Goal: Check status: Check status

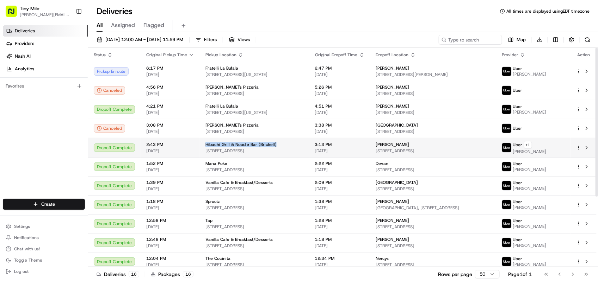
drag, startPoint x: 200, startPoint y: 142, endPoint x: 273, endPoint y: 139, distance: 73.3
click at [273, 139] on td "Hibachi Grill & Noodle Bar (Brickell) 35 SE 6th St, Miami, FL 33131, USA" at bounding box center [255, 147] width 110 height 19
copy span "Hibachi Grill & Noodle Bar (Brickell)"
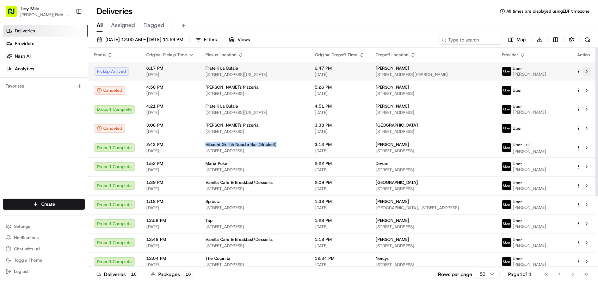
click at [586, 73] on button at bounding box center [586, 71] width 8 height 8
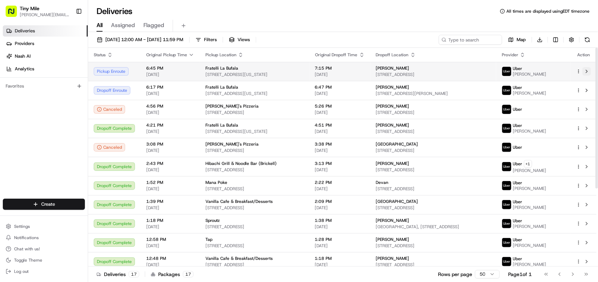
click at [585, 71] on button at bounding box center [586, 71] width 8 height 8
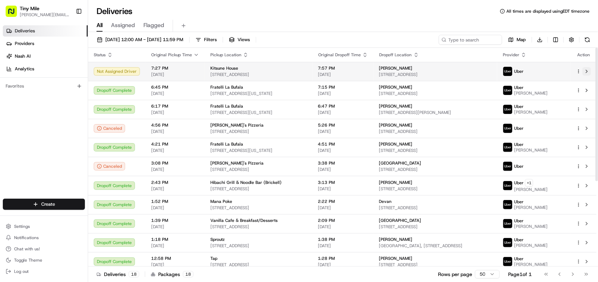
click at [587, 71] on button at bounding box center [586, 71] width 8 height 8
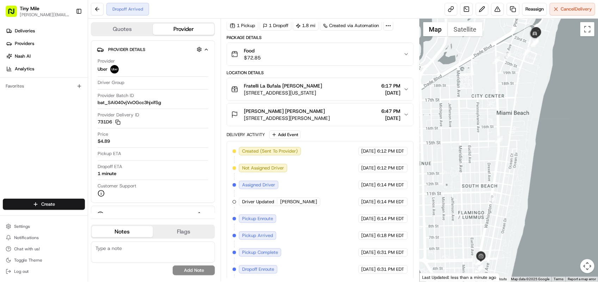
scroll to position [45, 0]
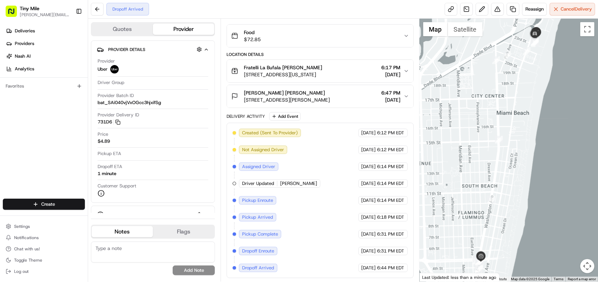
click at [292, 98] on span "2301 Collins Ave, Miami Beach, FL 33139, USA" at bounding box center [287, 100] width 86 height 7
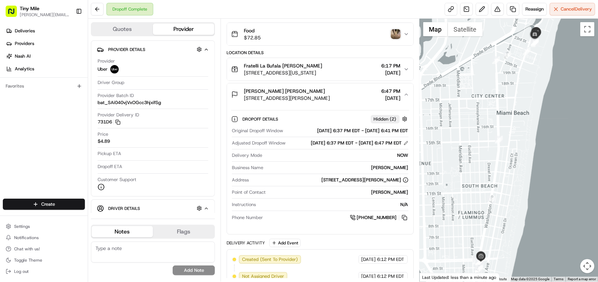
click at [391, 36] on img "button" at bounding box center [396, 34] width 10 height 10
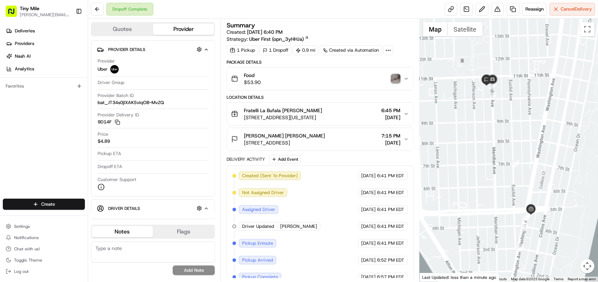
click at [393, 82] on img "button" at bounding box center [396, 79] width 10 height 10
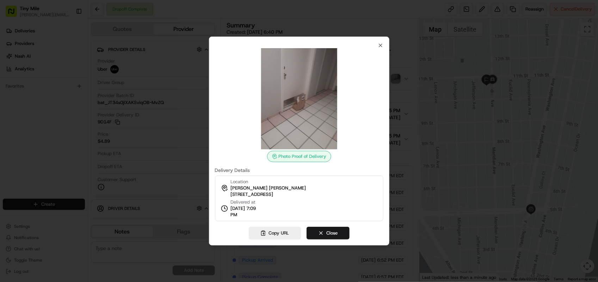
click at [420, 81] on div at bounding box center [299, 141] width 598 height 282
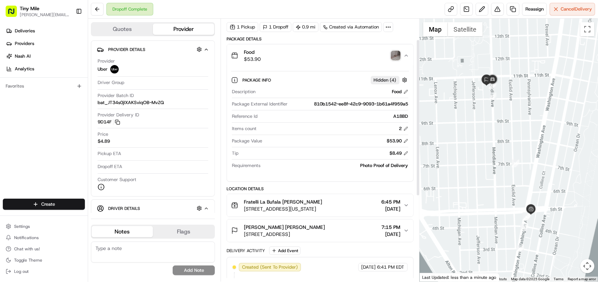
scroll to position [44, 0]
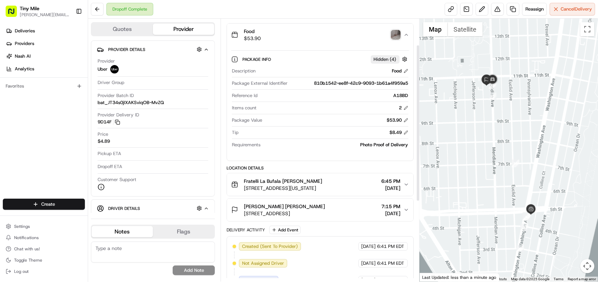
click at [284, 210] on div "Benita Benita F." at bounding box center [284, 206] width 81 height 7
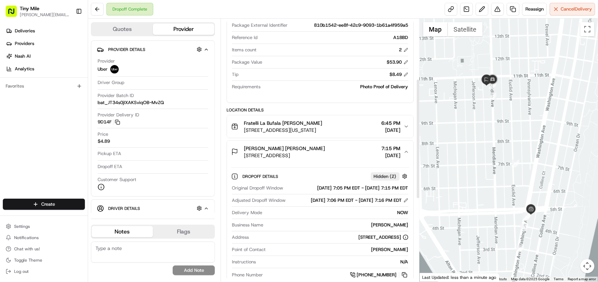
scroll to position [132, 0]
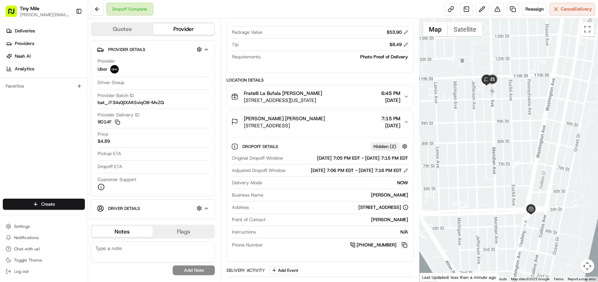
click at [402, 249] on button at bounding box center [404, 246] width 8 height 8
click at [247, 117] on span "Benita Benita F." at bounding box center [284, 118] width 81 height 7
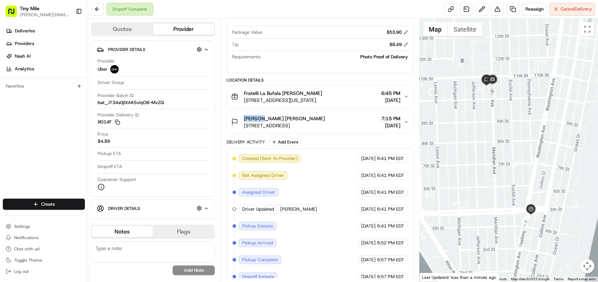
copy span "Benita"
drag, startPoint x: 261, startPoint y: 94, endPoint x: 281, endPoint y: 94, distance: 20.1
click at [281, 94] on span "Fratelli La Bufala Benita F." at bounding box center [283, 93] width 78 height 7
copy span "Fratelli La Bufala"
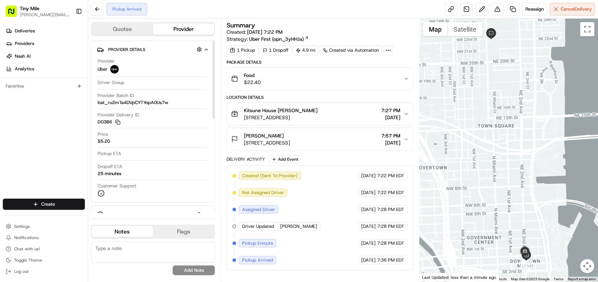
drag, startPoint x: 66, startPoint y: 126, endPoint x: 74, endPoint y: 110, distance: 18.1
click at [66, 126] on div "Deliveries Providers [PERSON_NAME] Analytics Favorites" at bounding box center [44, 113] width 88 height 181
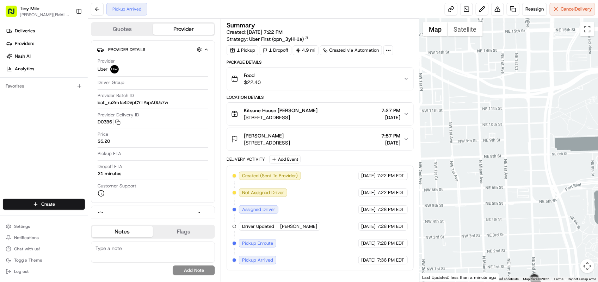
drag, startPoint x: 524, startPoint y: 246, endPoint x: 522, endPoint y: 180, distance: 65.9
click at [522, 180] on div at bounding box center [509, 150] width 178 height 263
